Goal: Entertainment & Leisure: Consume media (video, audio)

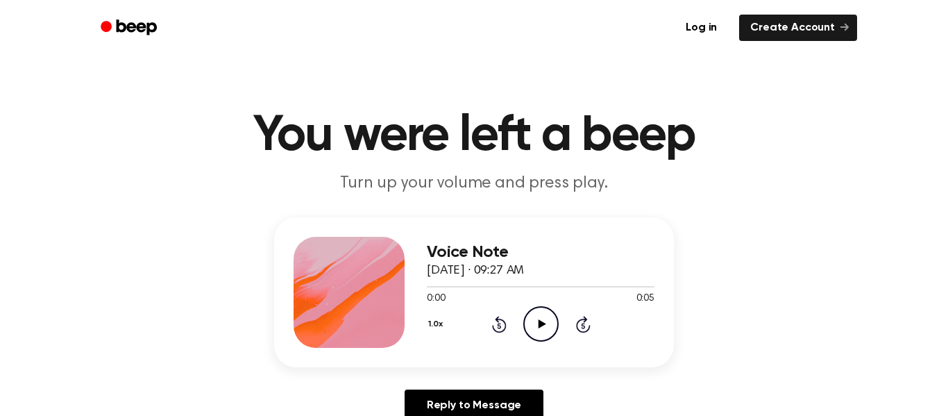
click at [532, 315] on icon "Play Audio" at bounding box center [540, 323] width 35 height 35
click at [549, 323] on icon "Play Audio" at bounding box center [540, 323] width 35 height 35
click at [539, 314] on icon "Play Audio" at bounding box center [540, 323] width 35 height 35
click at [534, 316] on icon "Play Audio" at bounding box center [540, 323] width 35 height 35
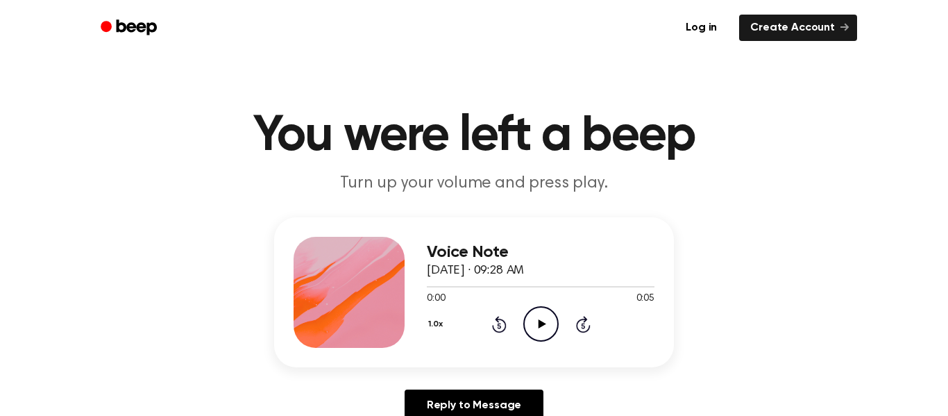
click at [537, 325] on icon "Play Audio" at bounding box center [540, 323] width 35 height 35
click at [545, 315] on icon "Play Audio" at bounding box center [540, 323] width 35 height 35
click at [544, 317] on icon "Play Audio" at bounding box center [540, 323] width 35 height 35
click at [546, 332] on icon "Play Audio" at bounding box center [540, 323] width 35 height 35
click at [534, 323] on icon "Play Audio" at bounding box center [540, 323] width 35 height 35
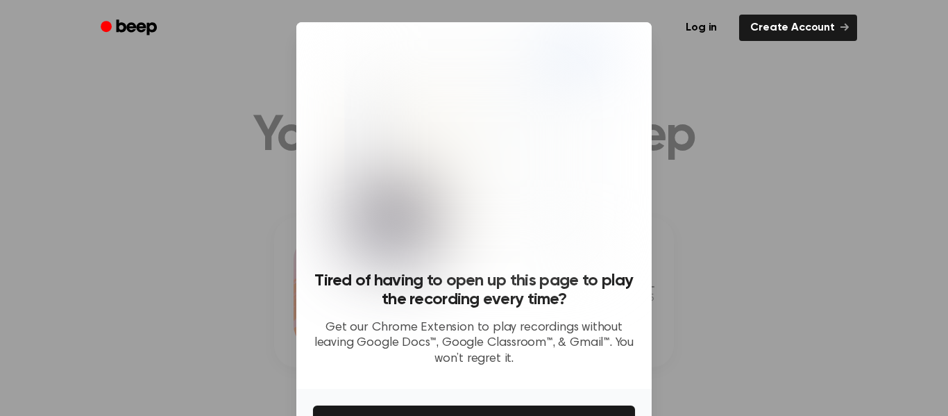
click at [777, 175] on div at bounding box center [474, 208] width 948 height 416
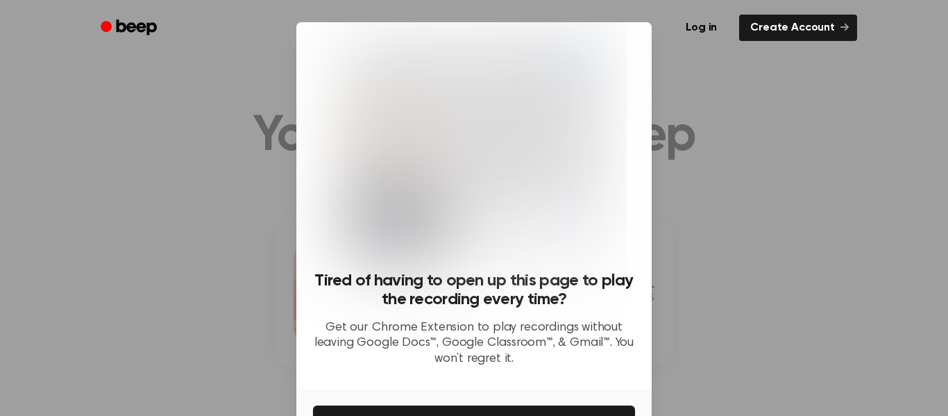
click at [774, 160] on div at bounding box center [474, 208] width 948 height 416
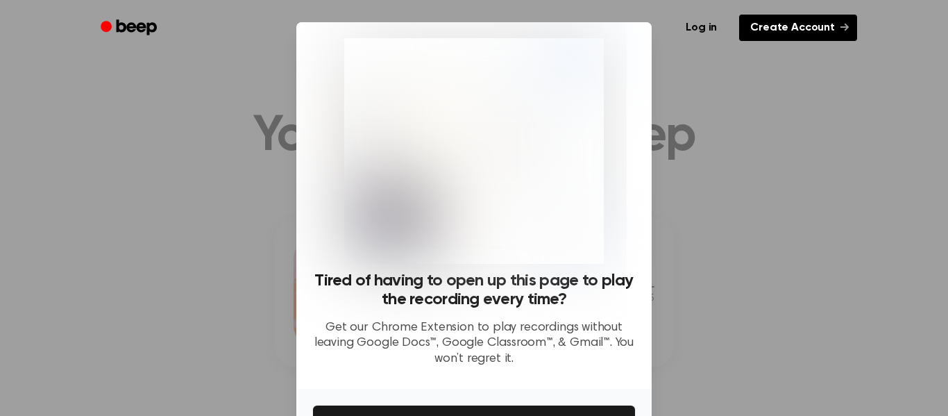
click at [817, 33] on link "Create Account" at bounding box center [798, 28] width 118 height 26
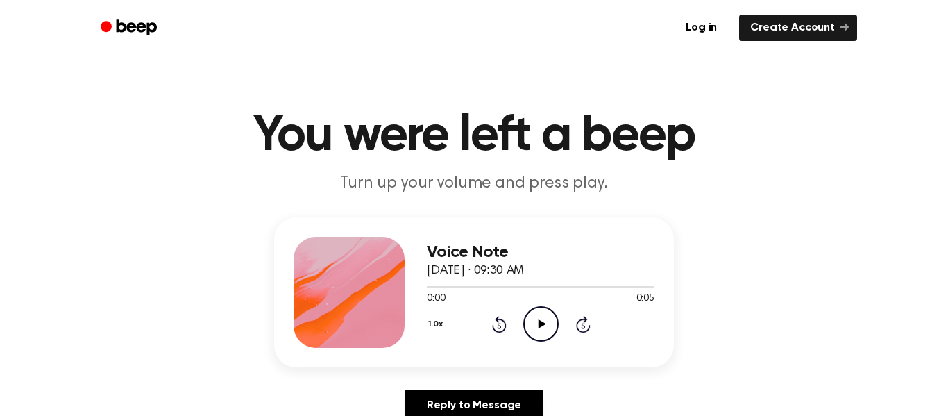
click at [543, 321] on icon "Play Audio" at bounding box center [540, 323] width 35 height 35
click at [537, 326] on icon "Play Audio" at bounding box center [540, 323] width 35 height 35
click at [534, 332] on icon "Play Audio" at bounding box center [540, 323] width 35 height 35
click at [547, 317] on icon "Play Audio" at bounding box center [540, 323] width 35 height 35
click at [537, 326] on icon "Play Audio" at bounding box center [540, 323] width 35 height 35
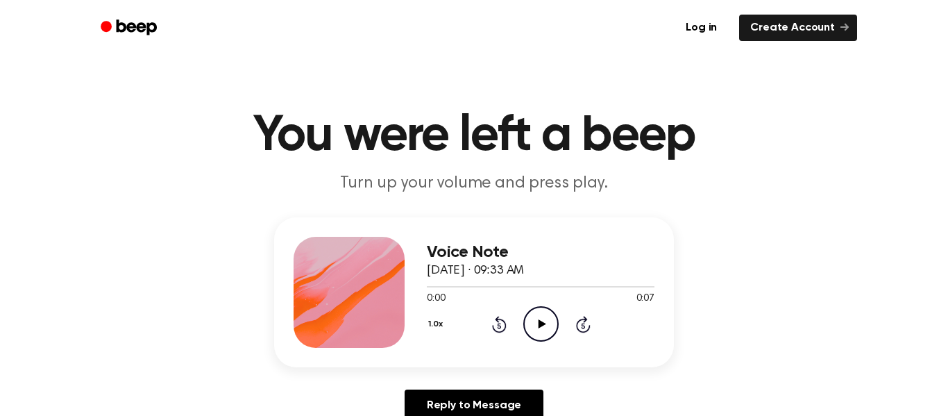
click at [547, 323] on icon "Play Audio" at bounding box center [540, 323] width 35 height 35
click at [538, 317] on icon "Play Audio" at bounding box center [540, 323] width 35 height 35
click at [541, 316] on icon "Play Audio" at bounding box center [540, 323] width 35 height 35
click at [539, 327] on icon at bounding box center [542, 323] width 8 height 9
